Goal: Check status: Check status

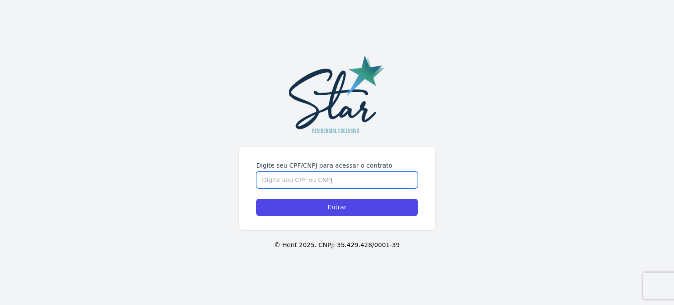
click at [291, 179] on input "Digite seu CPF/CNPJ para acessar o contrato" at bounding box center [337, 180] width 162 height 17
type input "10222591722"
click at [256, 199] on input "Entrar" at bounding box center [337, 207] width 162 height 17
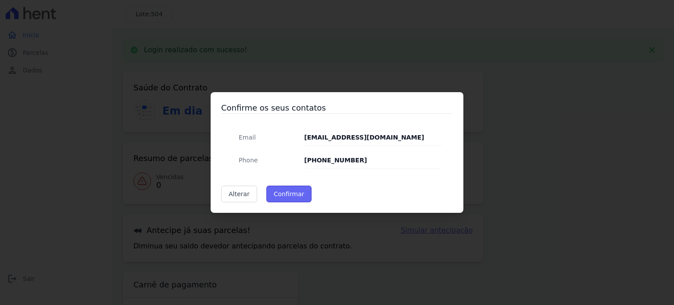
click at [286, 195] on button "Confirmar" at bounding box center [289, 194] width 46 height 17
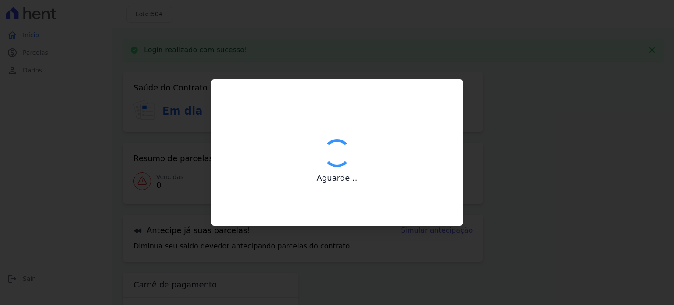
type input "Contatos confirmados com sucesso."
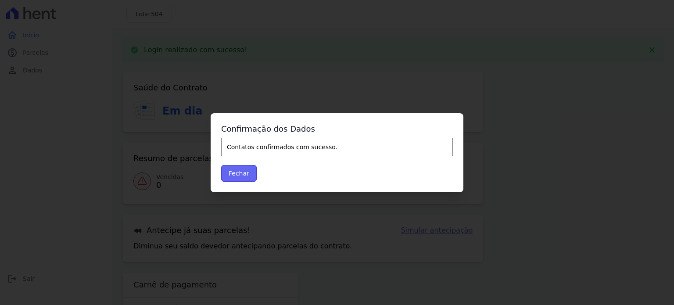
click at [236, 169] on button "Fechar" at bounding box center [239, 173] width 36 height 17
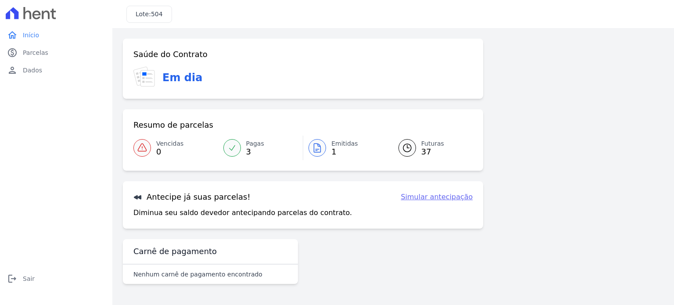
click at [237, 145] on div at bounding box center [232, 148] width 18 height 18
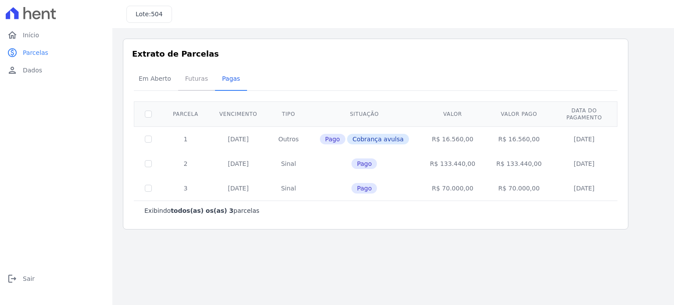
click at [198, 77] on span "Futuras" at bounding box center [196, 79] width 33 height 18
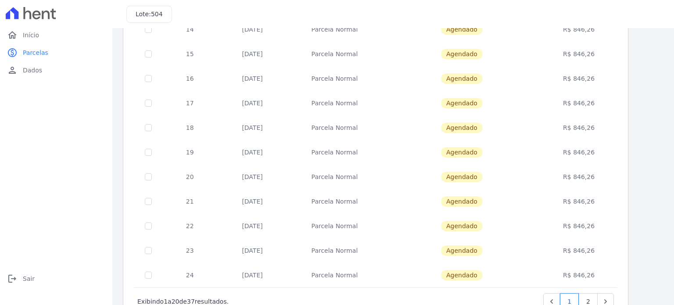
scroll to position [356, 0]
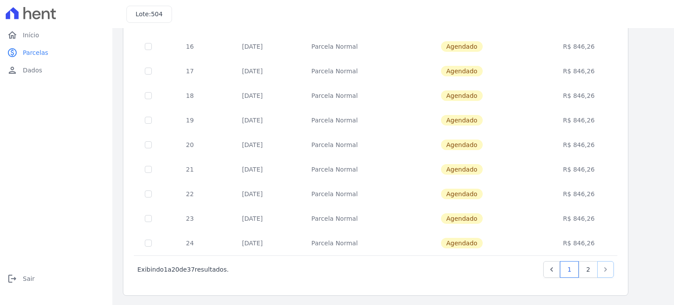
click at [604, 268] on icon "Next" at bounding box center [605, 269] width 9 height 9
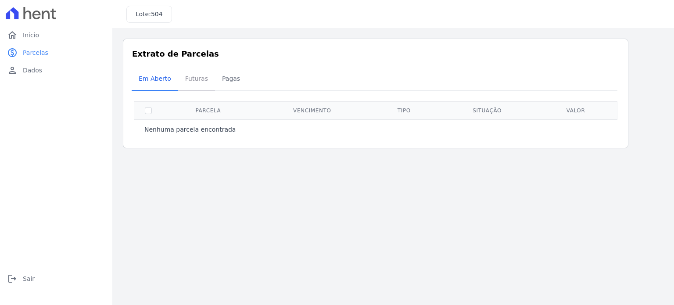
click at [188, 79] on span "Futuras" at bounding box center [196, 79] width 33 height 18
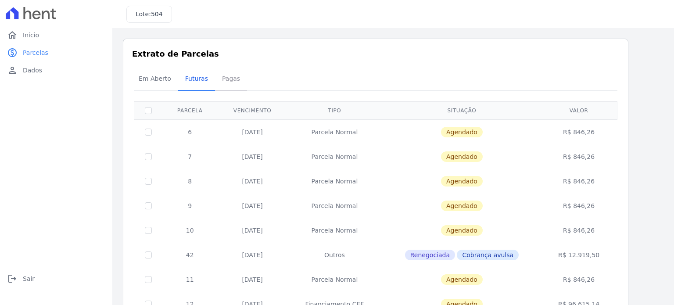
click at [225, 75] on span "Pagas" at bounding box center [231, 79] width 29 height 18
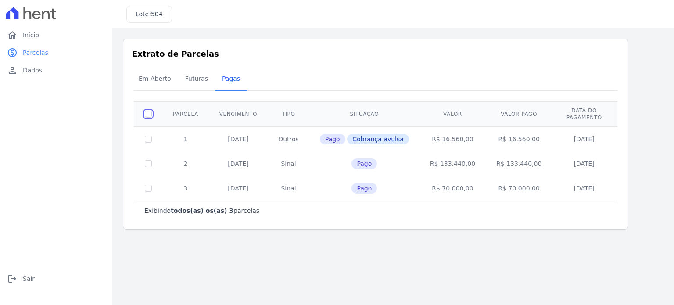
click at [150, 111] on input "checkbox" at bounding box center [148, 114] width 7 height 7
checkbox input "false"
click at [29, 32] on span "Início" at bounding box center [31, 35] width 16 height 9
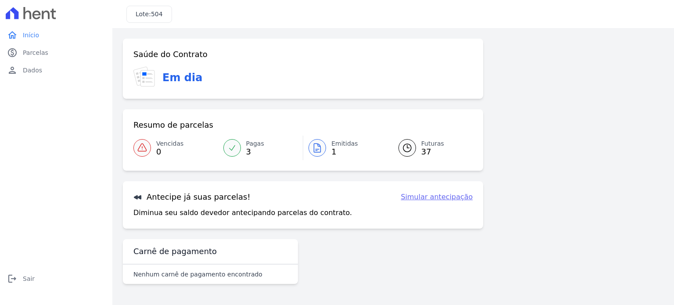
click at [574, 128] on div "Saúde do Contrato Em dia Resumo de parcelas Vencidas 0 Pagas 3 Emitidas 1 Futur…" at bounding box center [393, 165] width 541 height 252
click at [432, 197] on link "Simular antecipação" at bounding box center [437, 197] width 72 height 11
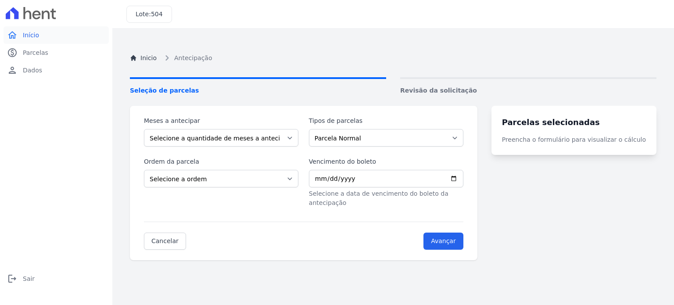
click at [24, 33] on span "Início" at bounding box center [31, 35] width 16 height 9
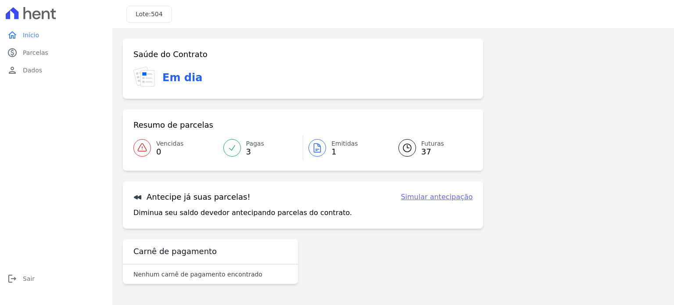
click at [216, 4] on div "Lote: 504" at bounding box center [393, 14] width 562 height 28
click at [248, 145] on span "Pagas" at bounding box center [255, 143] width 18 height 9
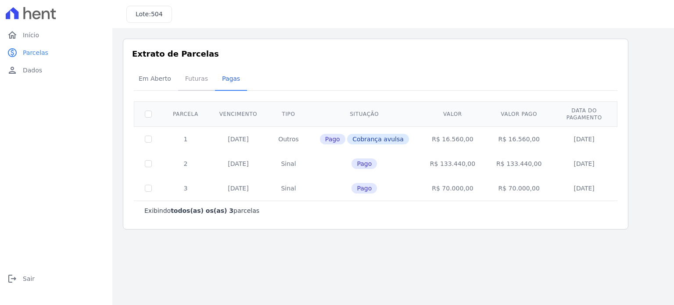
click at [192, 79] on span "Futuras" at bounding box center [196, 79] width 33 height 18
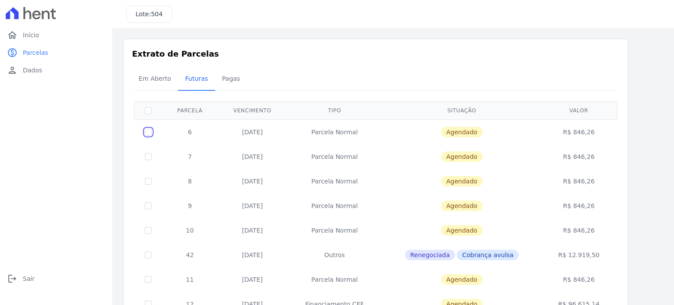
click at [149, 132] on input "checkbox" at bounding box center [148, 132] width 7 height 7
checkbox input "true"
click at [223, 76] on span "Pagas" at bounding box center [231, 79] width 29 height 18
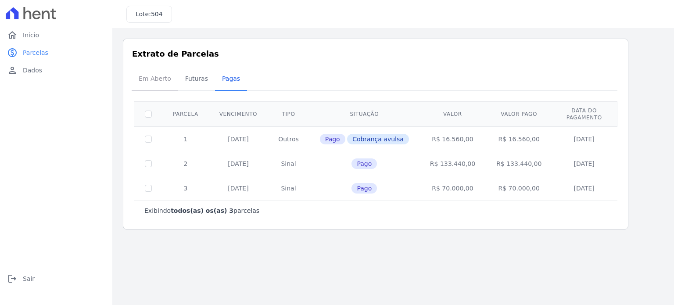
click at [148, 76] on span "Em Aberto" at bounding box center [154, 79] width 43 height 18
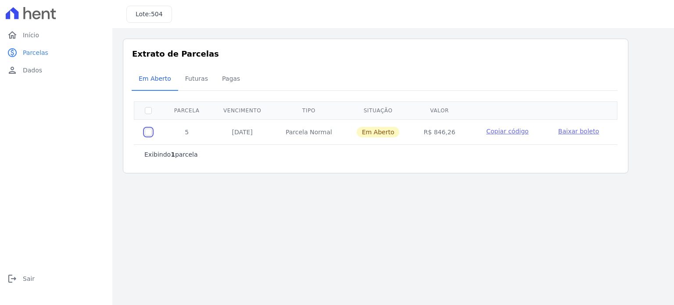
click at [148, 131] on input "checkbox" at bounding box center [148, 132] width 7 height 7
checkbox input "true"
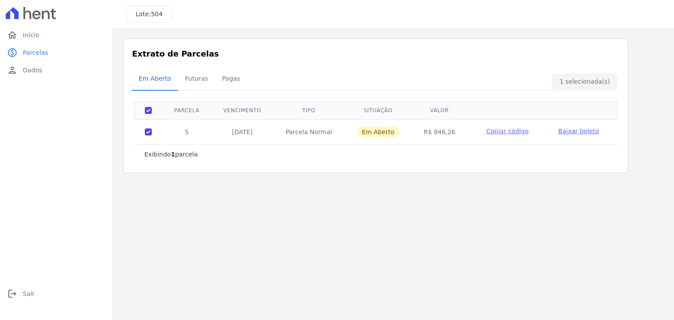
drag, startPoint x: 566, startPoint y: 0, endPoint x: 579, endPoint y: 21, distance: 24.7
click at [579, 21] on div "Lote: 504" at bounding box center [393, 14] width 562 height 28
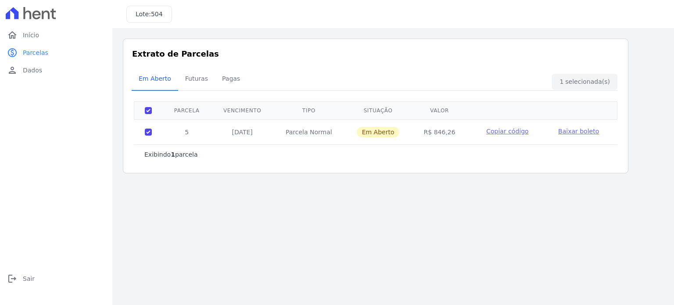
drag, startPoint x: 514, startPoint y: 2, endPoint x: 263, endPoint y: 241, distance: 346.2
click at [263, 241] on main "Listagem de parcelas Baixar PDF Extrato de Parcelas Em [GEOGRAPHIC_DATA] Futura…" at bounding box center [393, 166] width 562 height 277
